Goal: Task Accomplishment & Management: Manage account settings

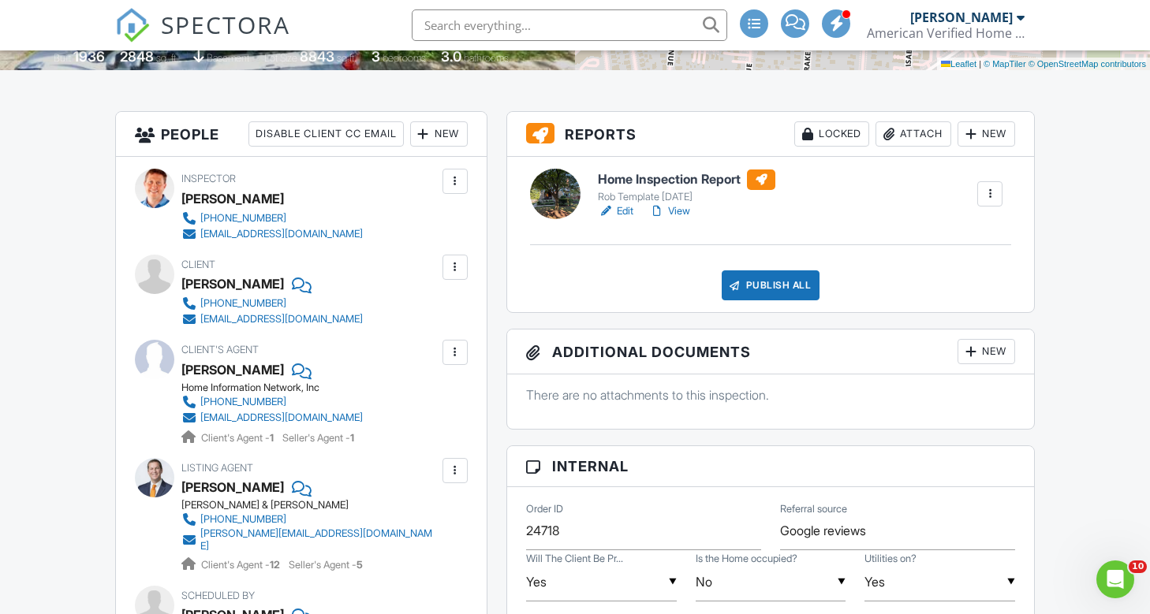
click at [925, 133] on div "Attach" at bounding box center [913, 133] width 76 height 25
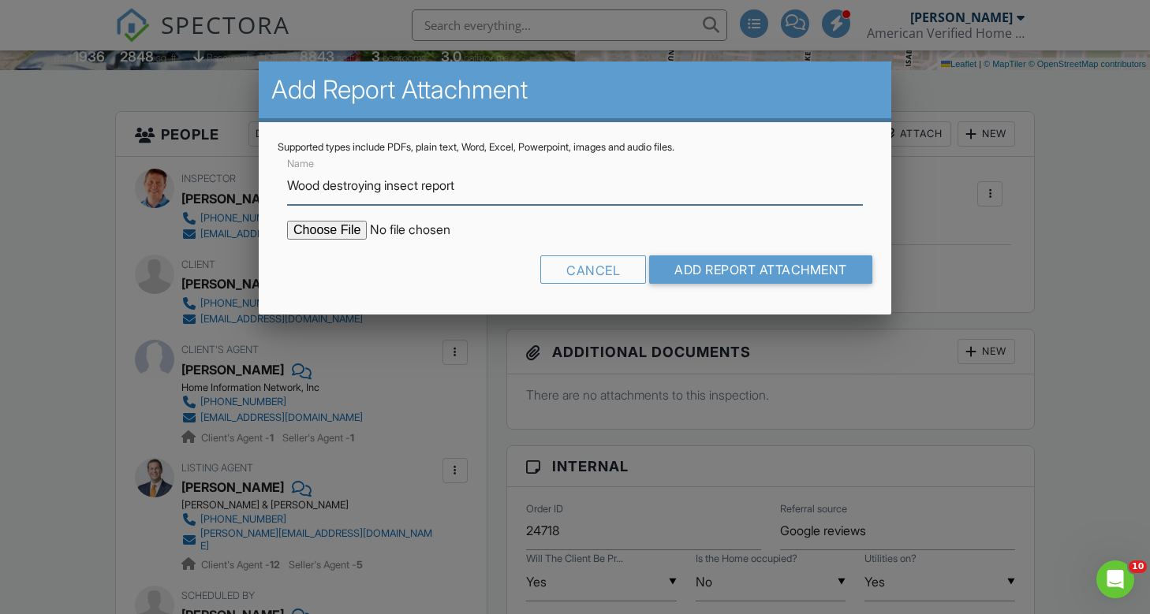
type input "Wood destroying insect report"
click at [328, 230] on input "file" at bounding box center [421, 230] width 268 height 19
type input "C:\fakepath\Drakewood Drive 3811 Wood destroying insect report .pdf"
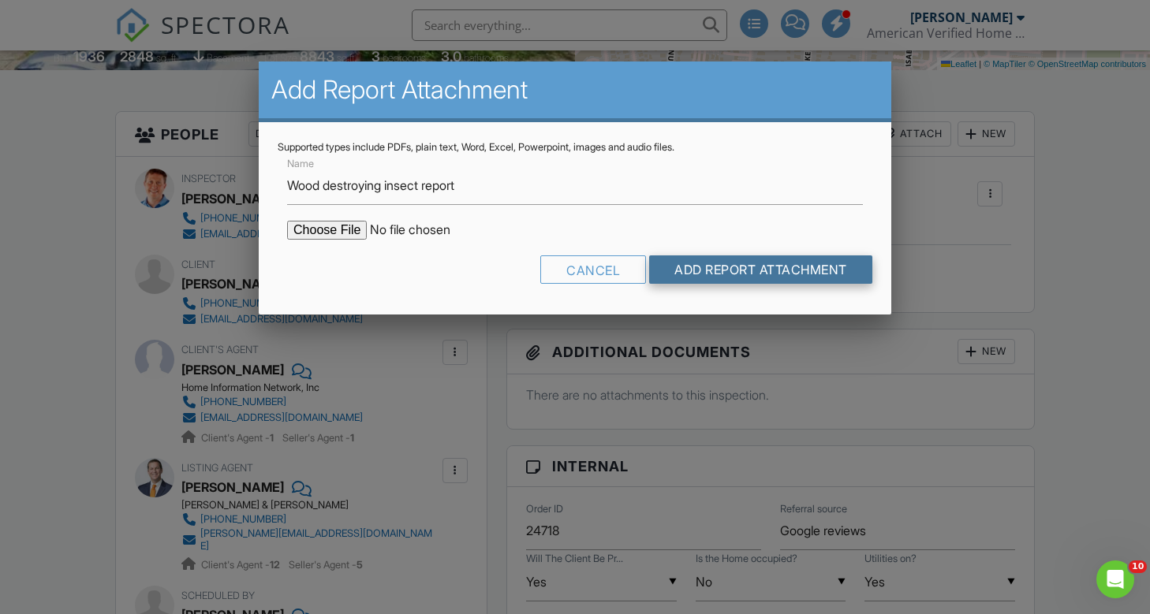
click at [771, 275] on input "Add Report Attachment" at bounding box center [760, 270] width 223 height 28
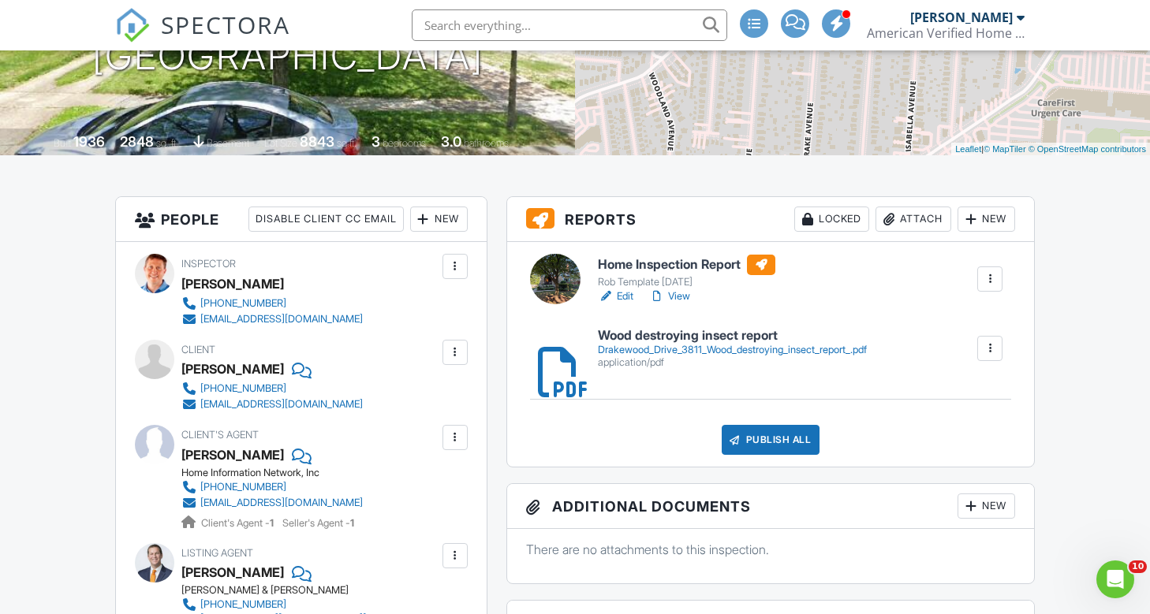
scroll to position [265, 0]
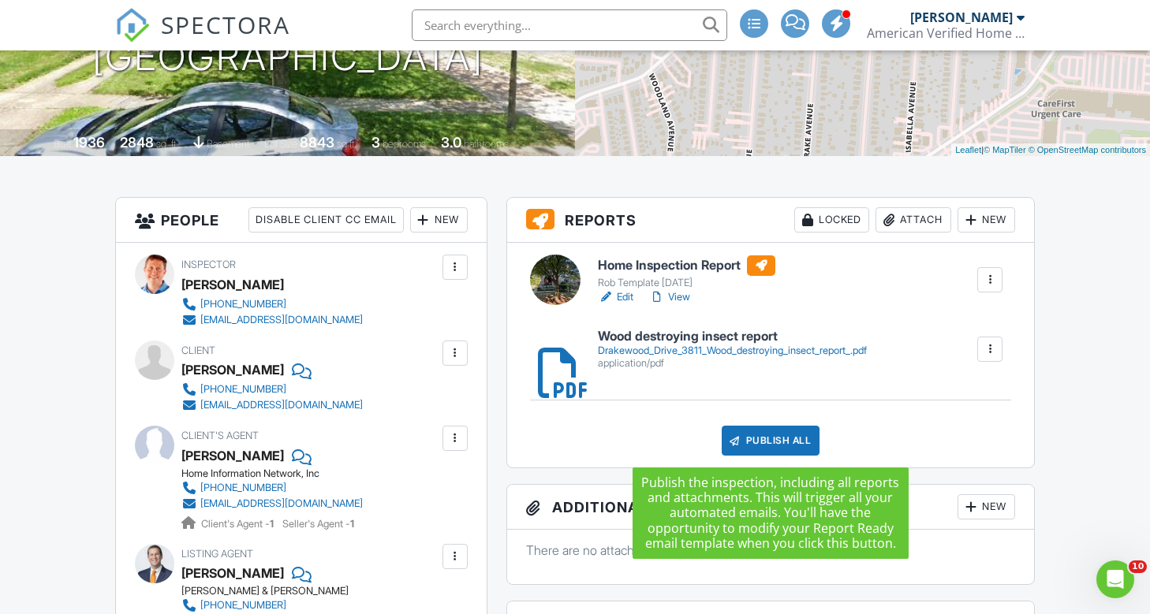
click at [782, 437] on div "Publish All" at bounding box center [771, 441] width 99 height 30
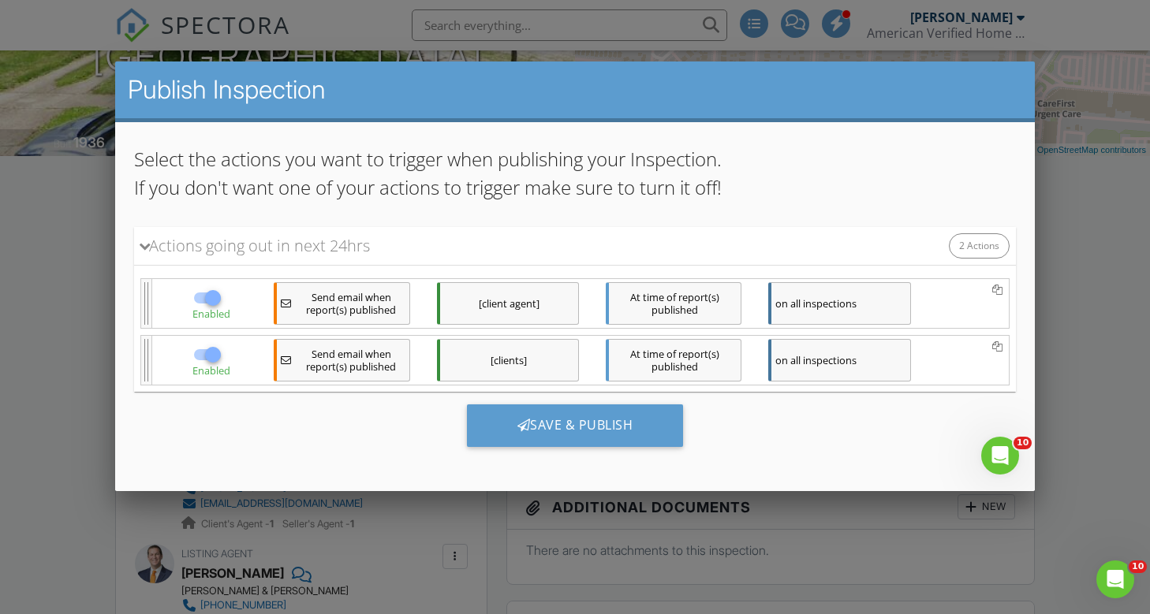
scroll to position [99, 0]
click at [518, 364] on div "[clients]" at bounding box center [507, 359] width 142 height 43
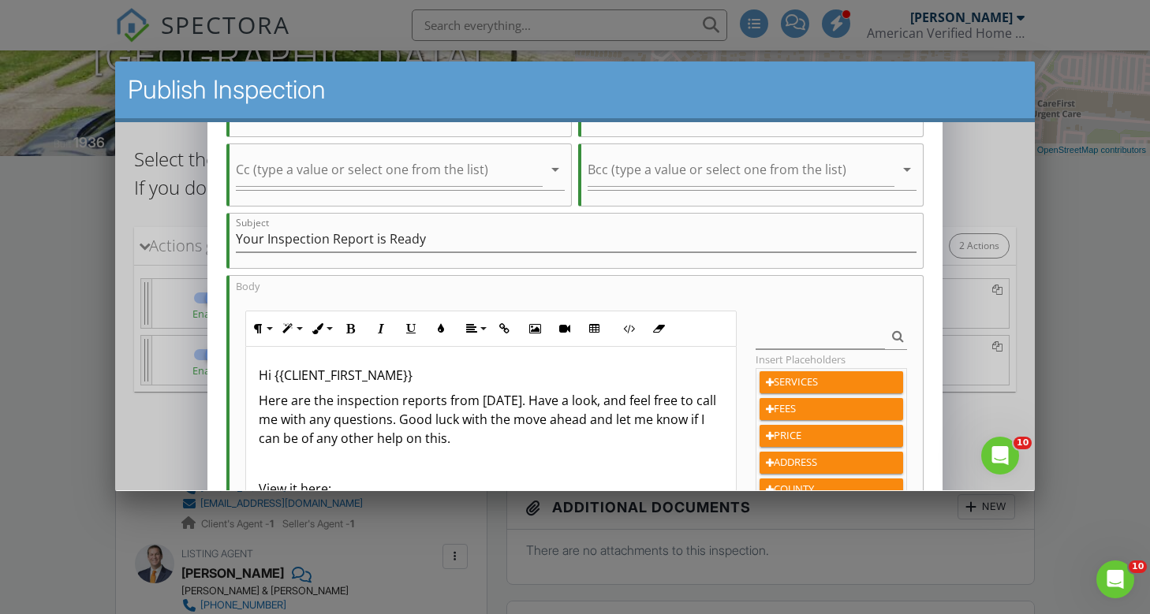
scroll to position [208, 0]
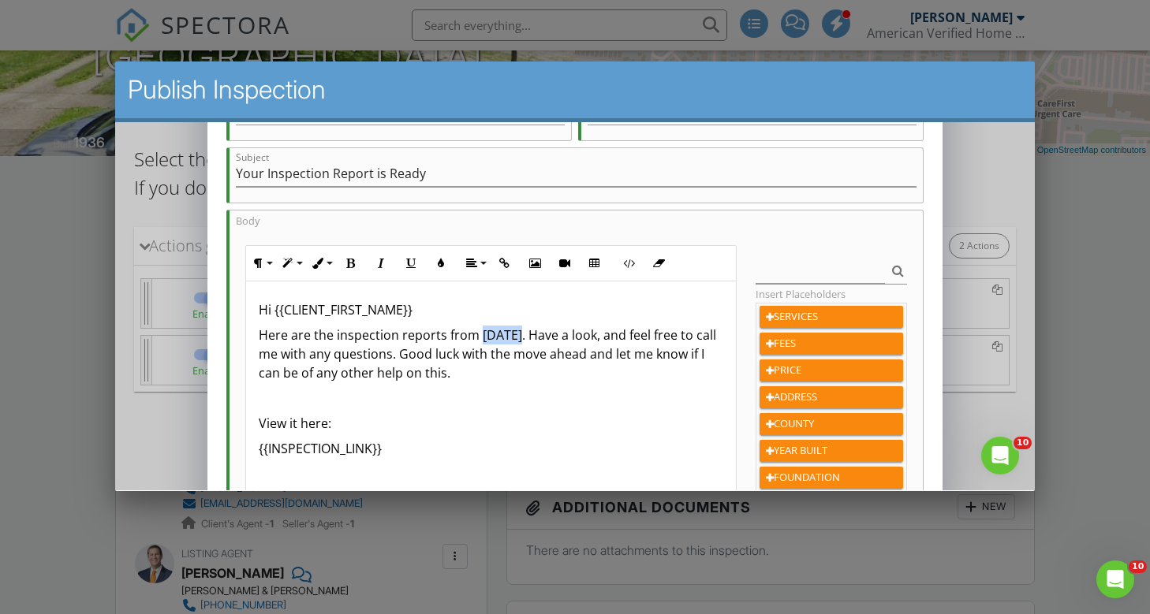
drag, startPoint x: 515, startPoint y: 335, endPoint x: 478, endPoint y: 337, distance: 37.1
click at [478, 337] on p "Here are the inspection reports from today. Have a look, and feel free to call …" at bounding box center [490, 353] width 465 height 57
click at [419, 354] on p "Here are the inspection reports from yesterday. Have a look, and feel free to c…" at bounding box center [490, 353] width 465 height 57
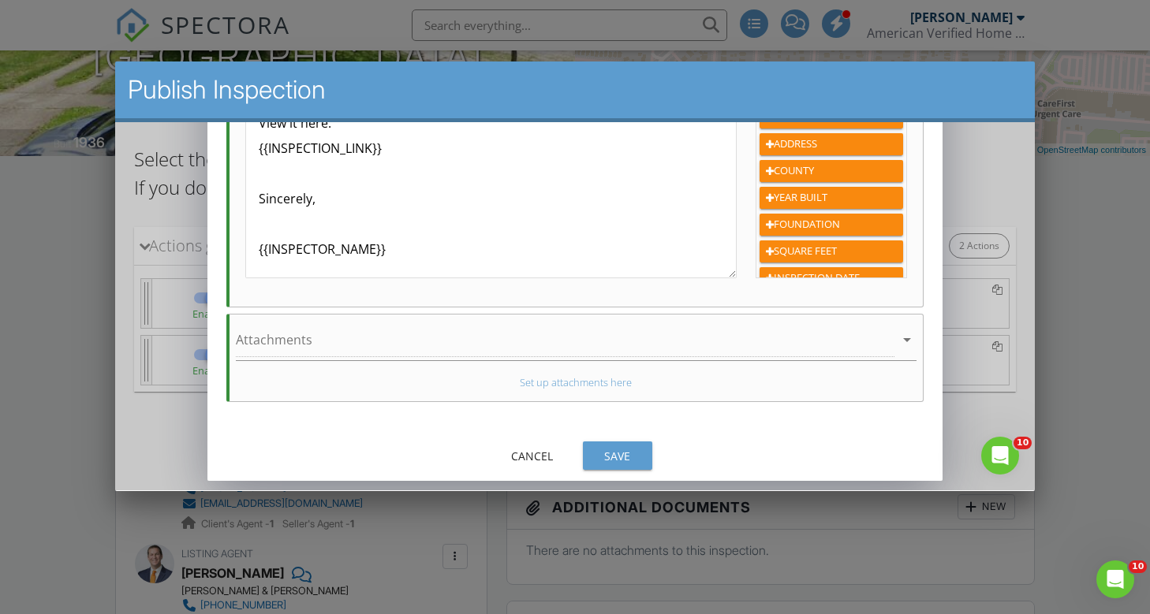
scroll to position [461, 0]
click at [621, 455] on div "Save" at bounding box center [617, 455] width 44 height 17
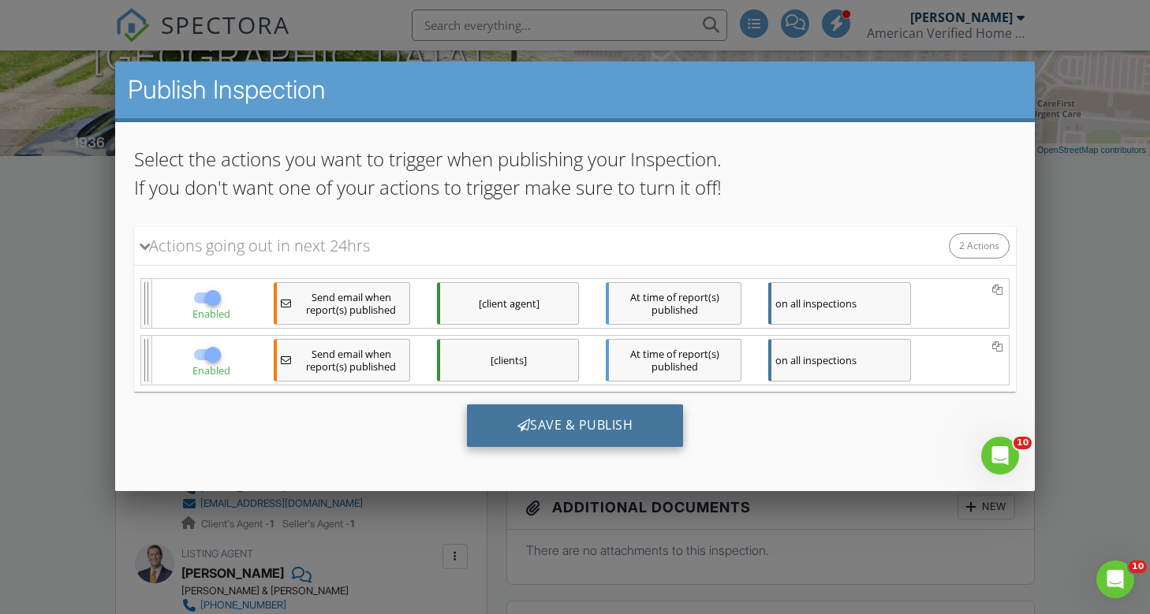
click at [588, 426] on div "Save & Publish" at bounding box center [574, 425] width 217 height 43
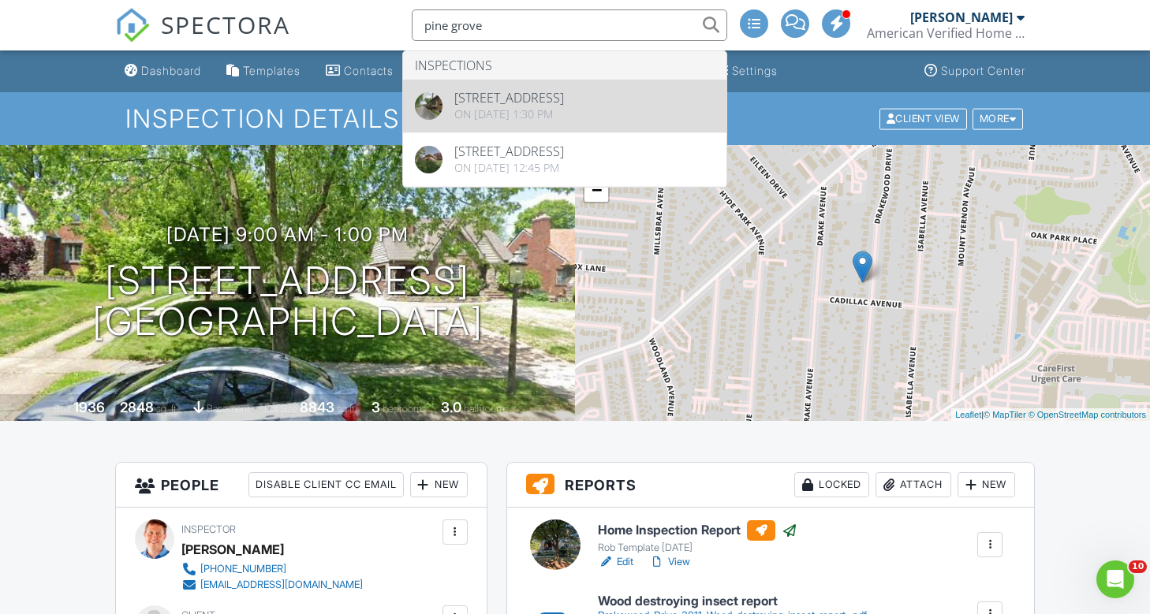
type input "pine grove"
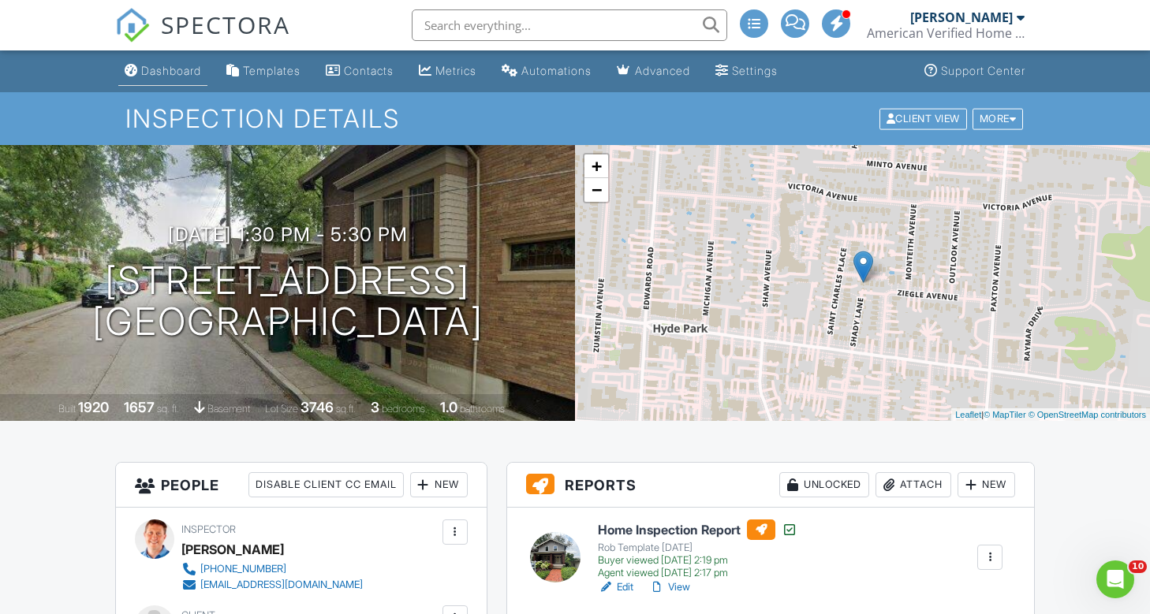
click at [162, 63] on link "Dashboard" at bounding box center [162, 71] width 89 height 29
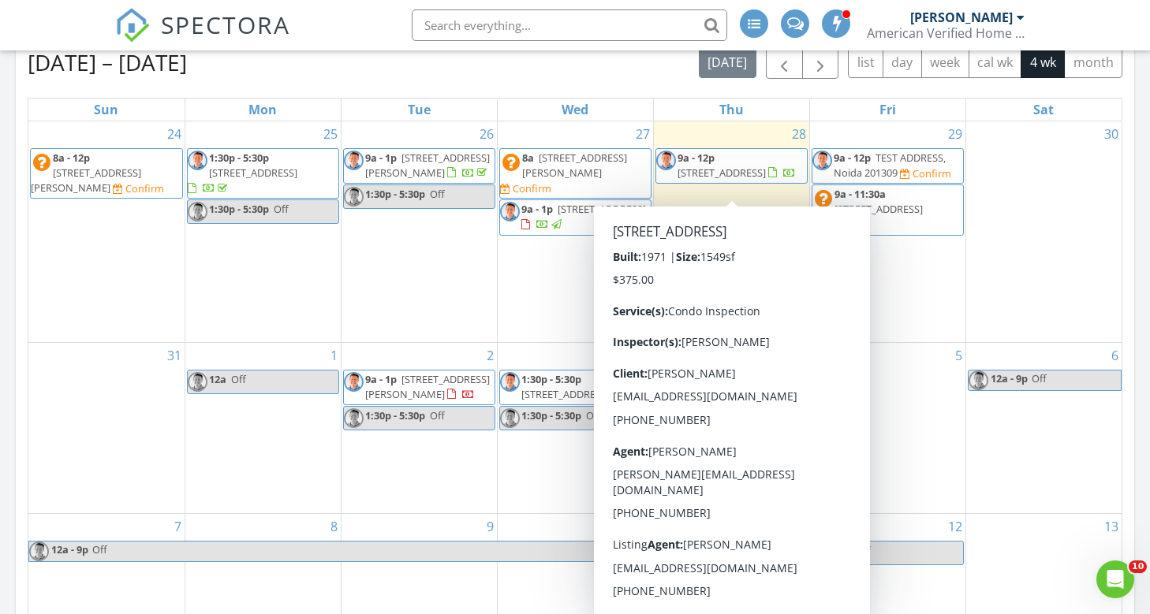
scroll to position [1182, 0]
click at [299, 281] on div "25 1:30p - 5:30p [STREET_ADDRESS] 1:30p - 5:30p Off" at bounding box center [262, 231] width 155 height 221
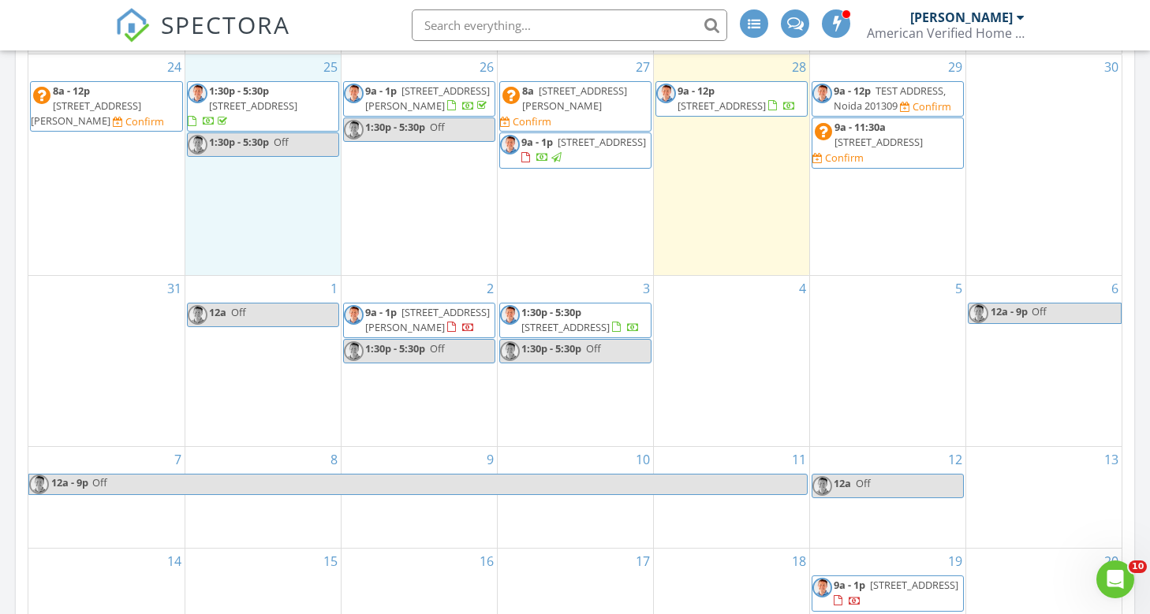
scroll to position [1271, 0]
